Goal: Task Accomplishment & Management: Complete application form

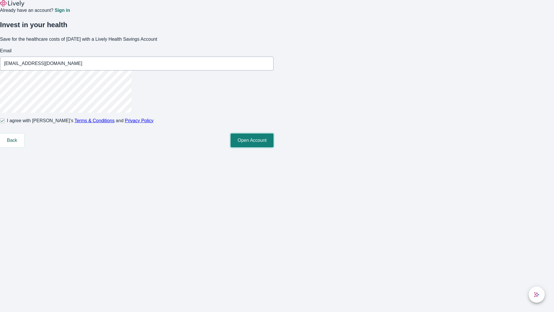
click at [274, 147] on button "Open Account" at bounding box center [252, 140] width 43 height 14
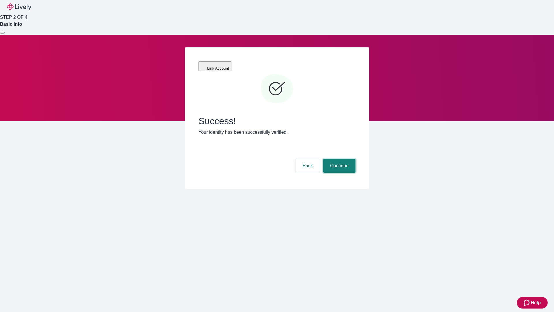
click at [339, 159] on button "Continue" at bounding box center [339, 166] width 32 height 14
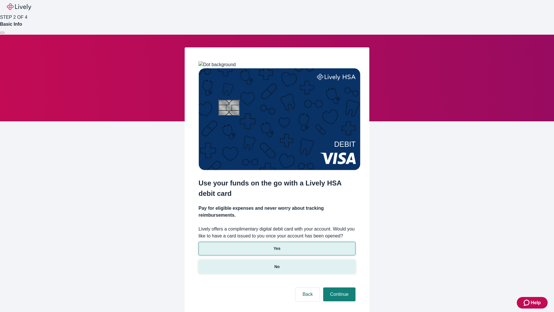
click at [277, 264] on p "No" at bounding box center [277, 267] width 5 height 6
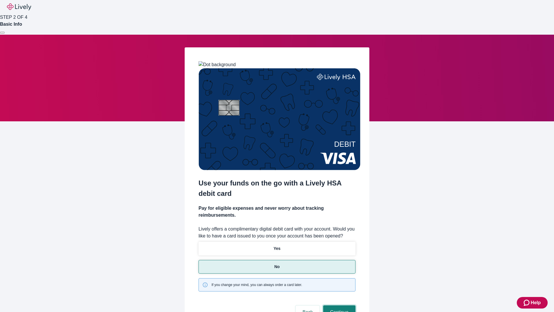
click at [339, 305] on button "Continue" at bounding box center [339, 312] width 32 height 14
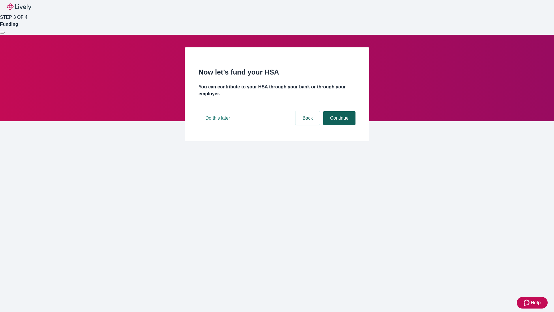
click at [339, 125] on button "Continue" at bounding box center [339, 118] width 32 height 14
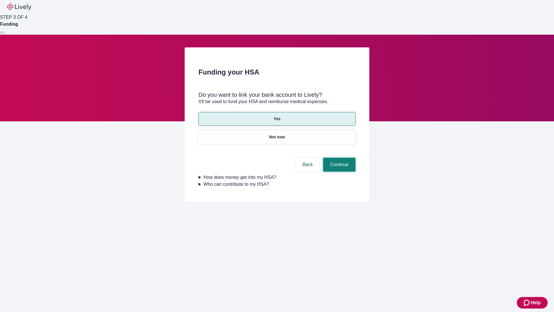
click at [339, 158] on button "Continue" at bounding box center [339, 165] width 32 height 14
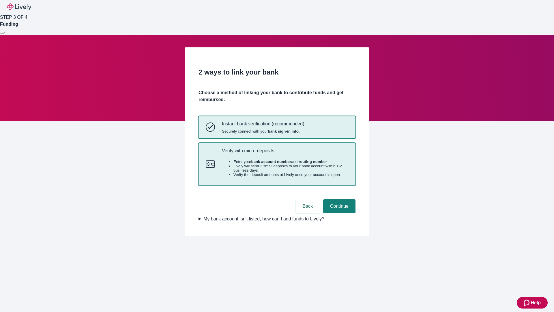
click at [285, 153] on p "Verify with micro-deposits" at bounding box center [285, 150] width 126 height 5
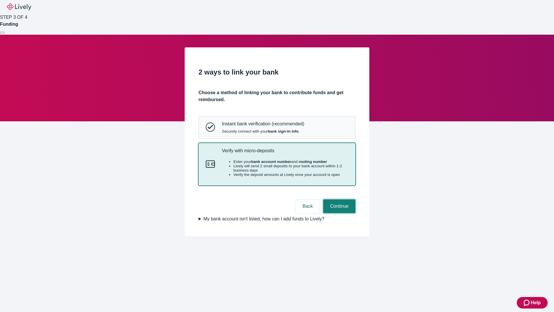
click at [339, 213] on button "Continue" at bounding box center [339, 206] width 32 height 14
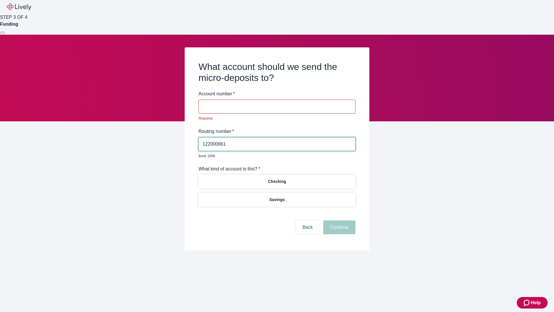
type input "122000661"
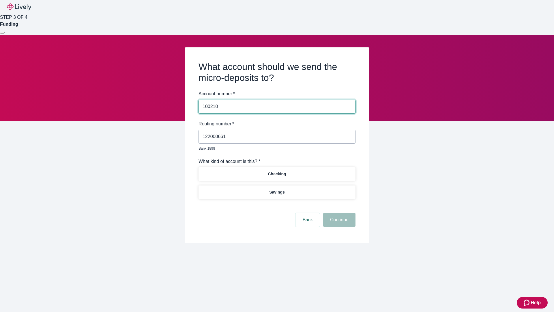
type input "100210"
click at [277, 171] on p "Checking" at bounding box center [277, 174] width 18 height 6
click at [339, 213] on button "Continue" at bounding box center [339, 220] width 32 height 14
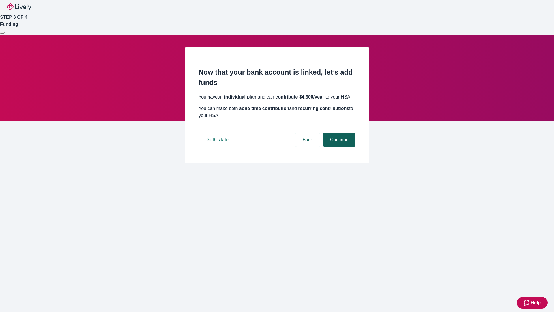
click at [339, 147] on button "Continue" at bounding box center [339, 140] width 32 height 14
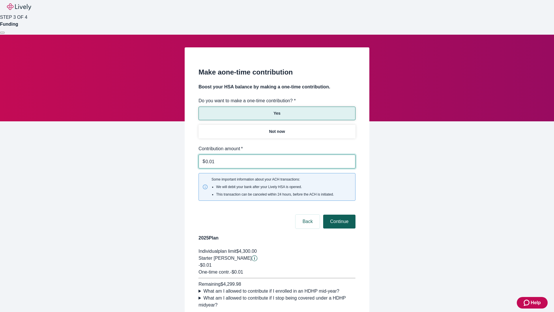
type input "0.01"
click at [339, 215] on button "Continue" at bounding box center [339, 222] width 32 height 14
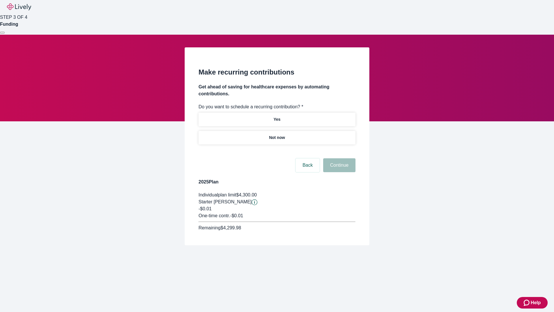
click at [277, 135] on p "Not now" at bounding box center [277, 138] width 16 height 6
click at [339, 158] on button "Continue" at bounding box center [339, 165] width 32 height 14
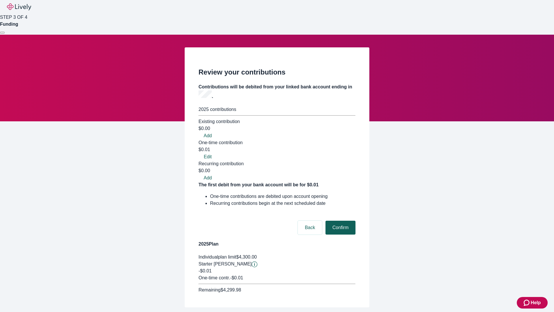
click at [340, 221] on button "Confirm" at bounding box center [341, 228] width 30 height 14
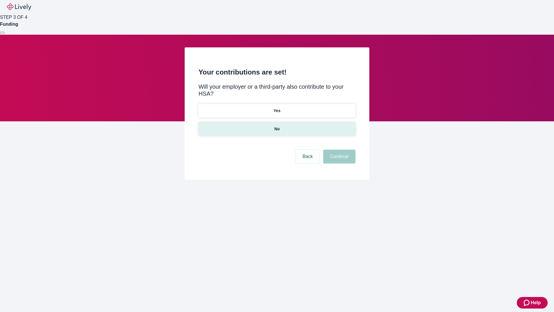
click at [277, 126] on p "No" at bounding box center [277, 129] width 5 height 6
click at [339, 150] on button "Continue" at bounding box center [339, 157] width 32 height 14
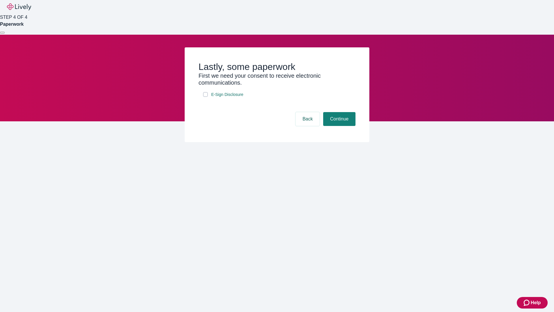
click at [206, 97] on input "E-Sign Disclosure" at bounding box center [205, 94] width 5 height 5
checkbox input "true"
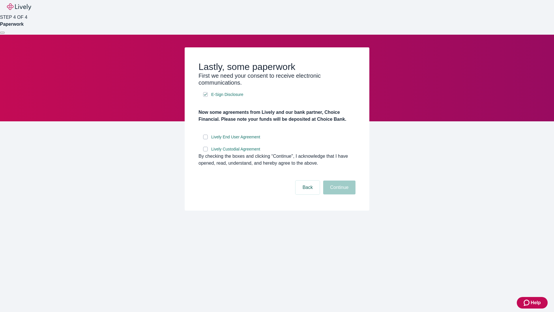
click at [206, 139] on input "Lively End User Agreement" at bounding box center [205, 137] width 5 height 5
checkbox input "true"
click at [206, 151] on input "Lively Custodial Agreement" at bounding box center [205, 149] width 5 height 5
checkbox input "true"
click at [339, 194] on button "Continue" at bounding box center [339, 187] width 32 height 14
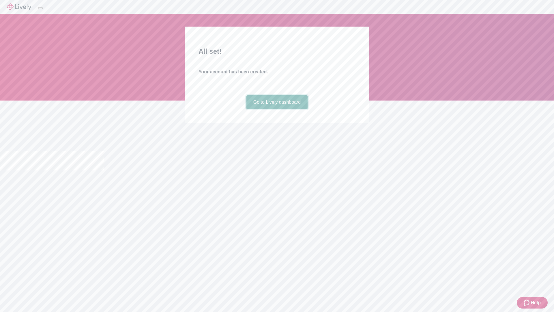
click at [277, 109] on link "Go to Lively dashboard" at bounding box center [278, 102] width 62 height 14
